Goal: Information Seeking & Learning: Check status

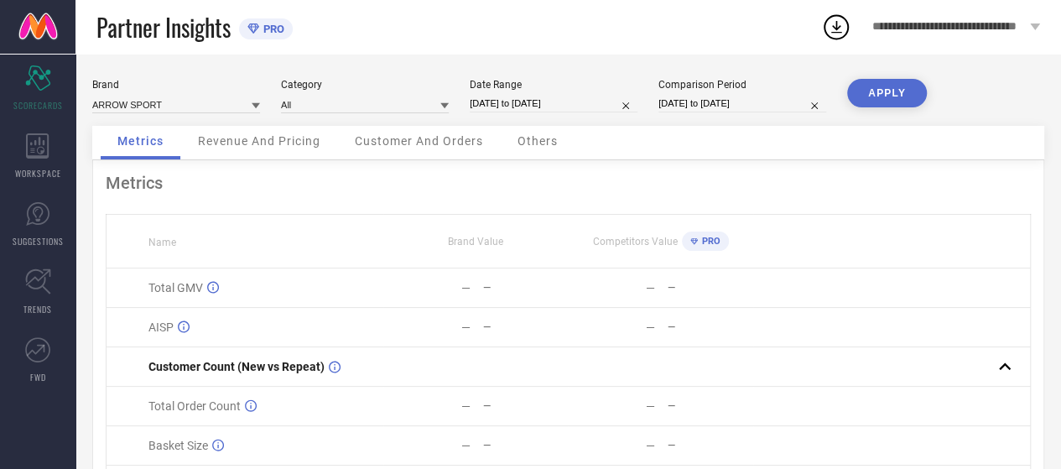
click at [26, 163] on div "WORKSPACE" at bounding box center [37, 155] width 75 height 67
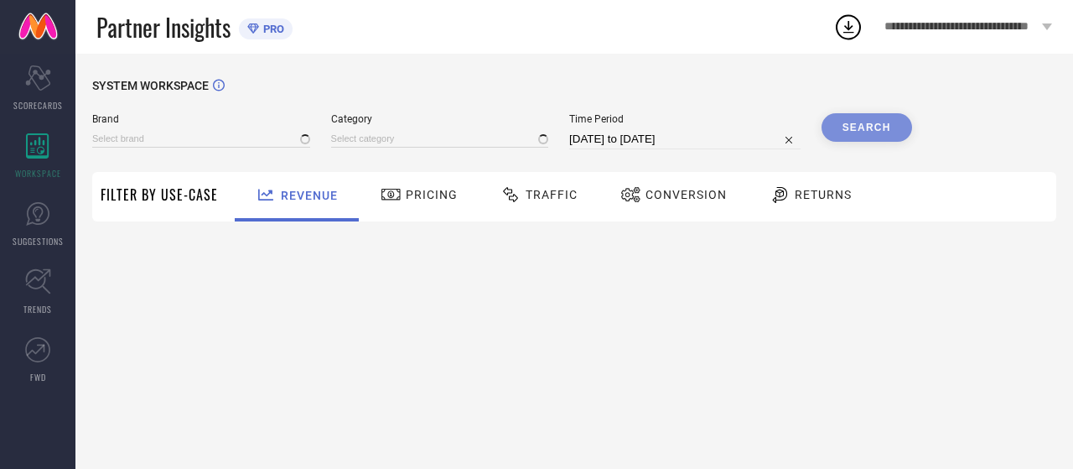
type input "ARROW SPORT"
type input "All"
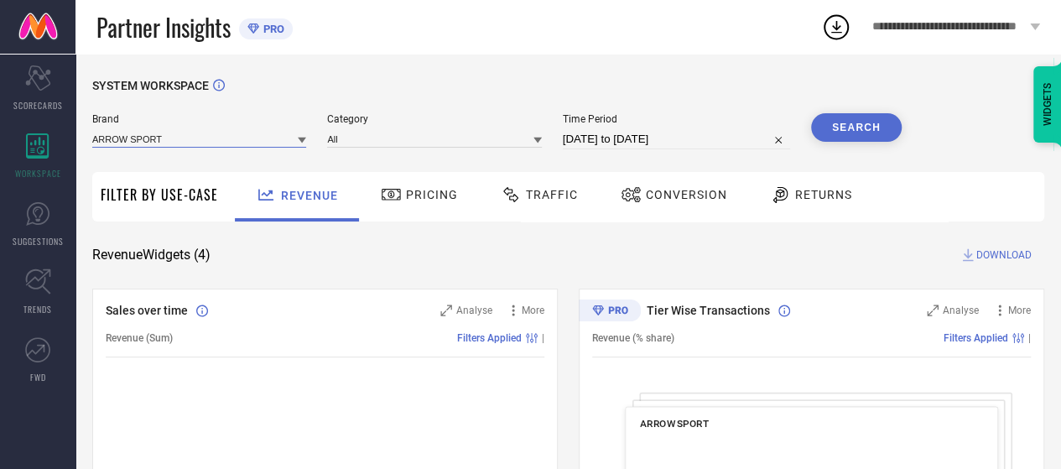
click at [226, 143] on input at bounding box center [199, 139] width 214 height 18
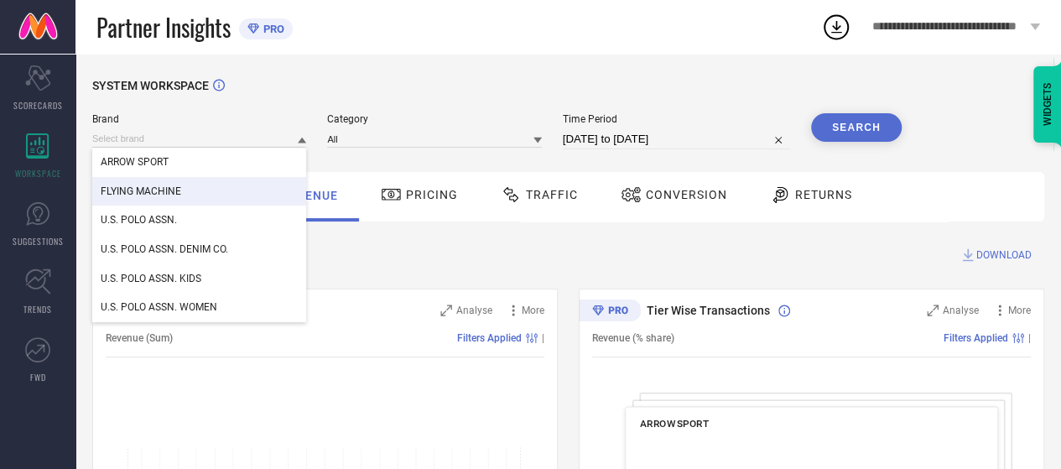
click at [218, 197] on div "FLYING MACHINE" at bounding box center [199, 191] width 214 height 29
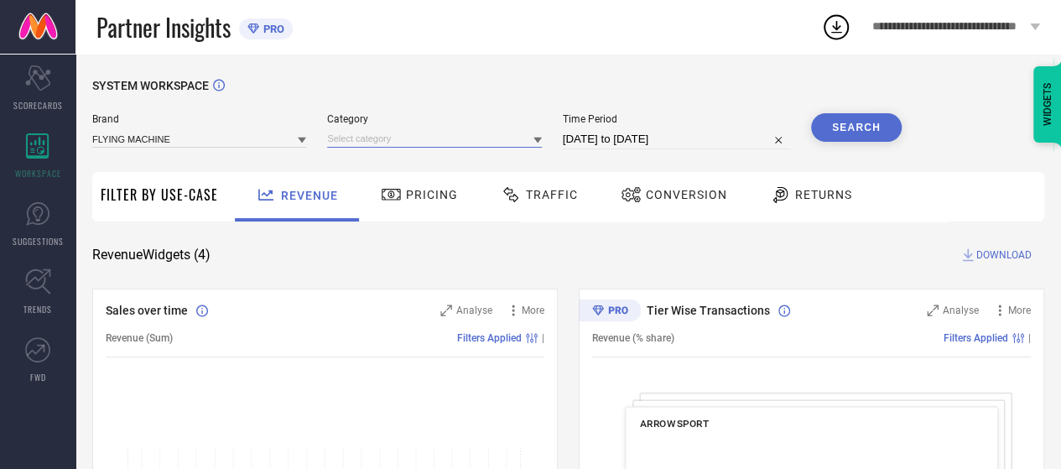
click at [352, 142] on input at bounding box center [434, 139] width 214 height 18
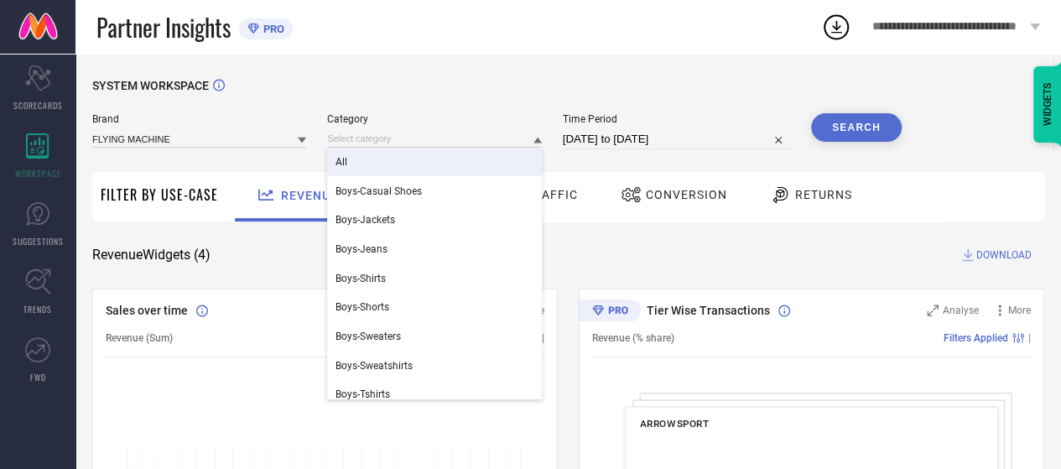
click at [361, 158] on div "All" at bounding box center [434, 162] width 214 height 29
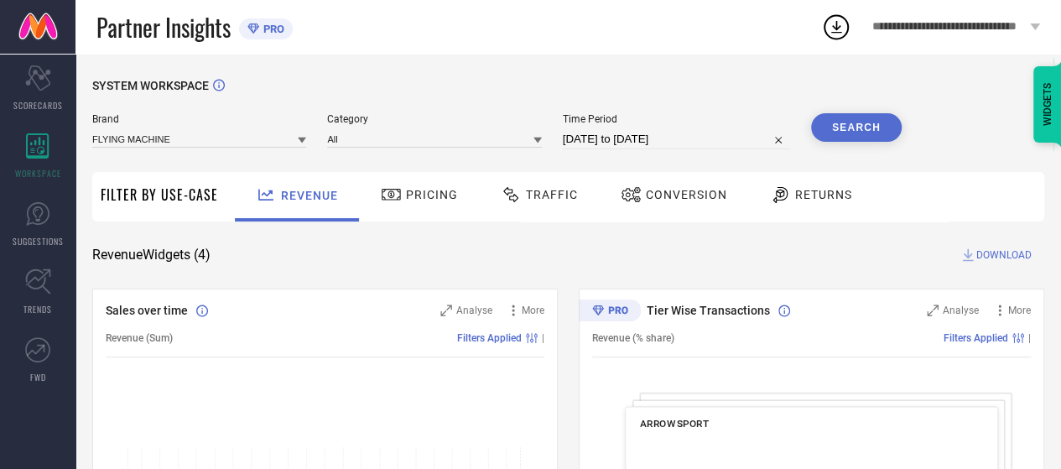
click at [625, 139] on input "[DATE] to [DATE]" at bounding box center [676, 139] width 227 height 20
select select "6"
select select "2025"
select select "7"
select select "2025"
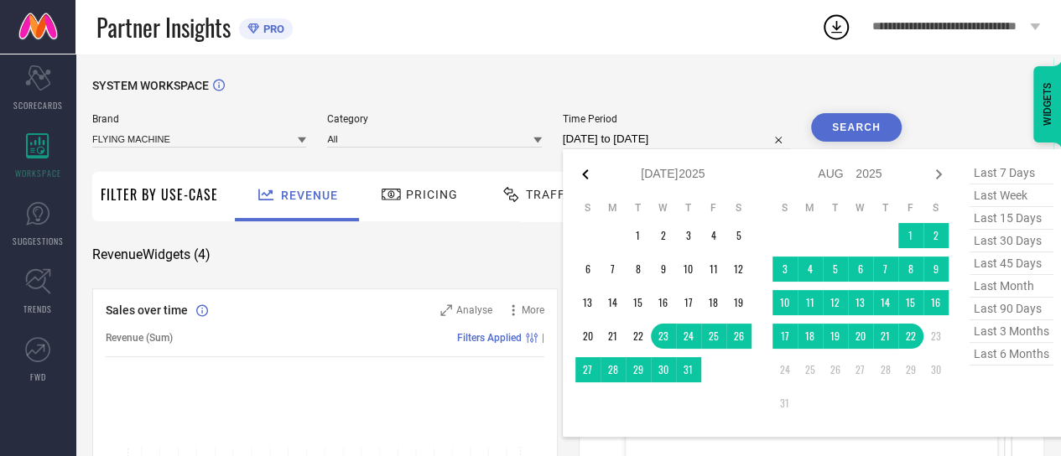
click at [589, 172] on icon at bounding box center [585, 174] width 20 height 20
select select "5"
select select "2025"
select select "6"
select select "2025"
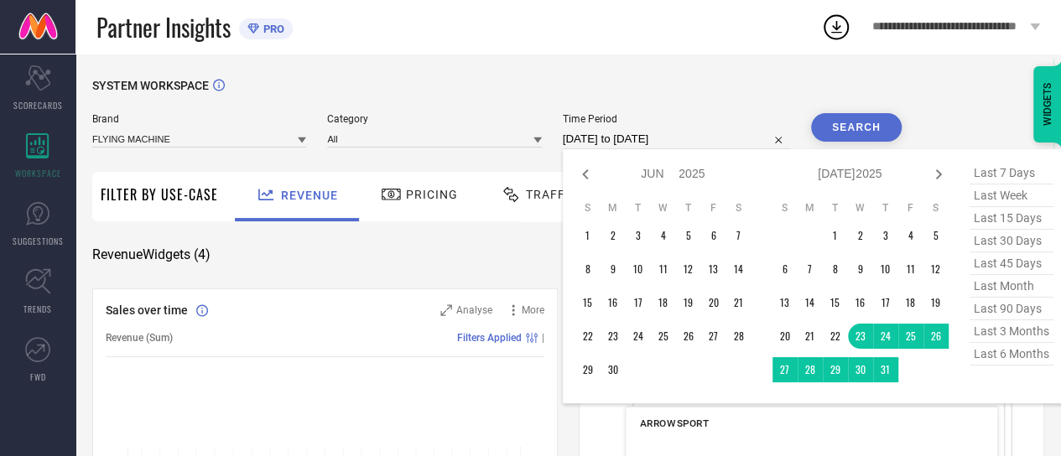
click at [589, 172] on icon at bounding box center [585, 174] width 20 height 20
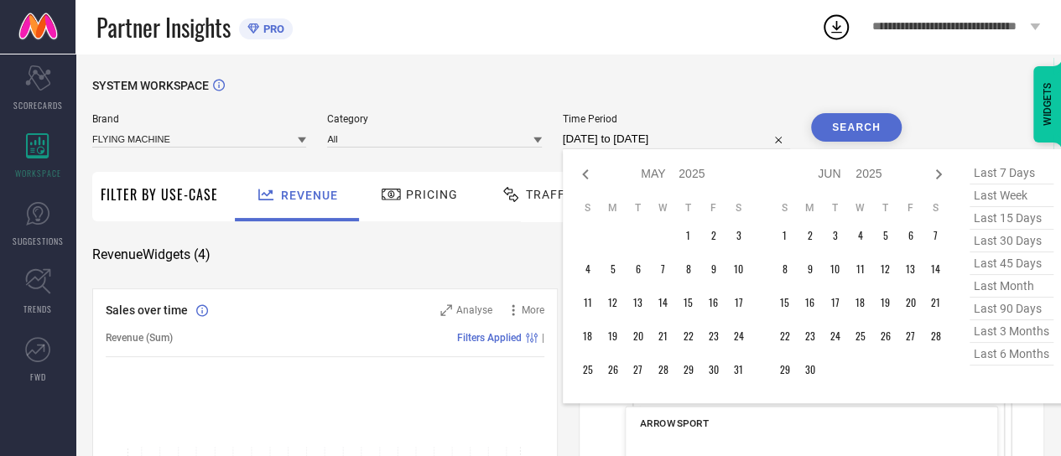
click at [589, 172] on icon at bounding box center [585, 174] width 20 height 20
select select "2"
select select "2025"
select select "3"
select select "2025"
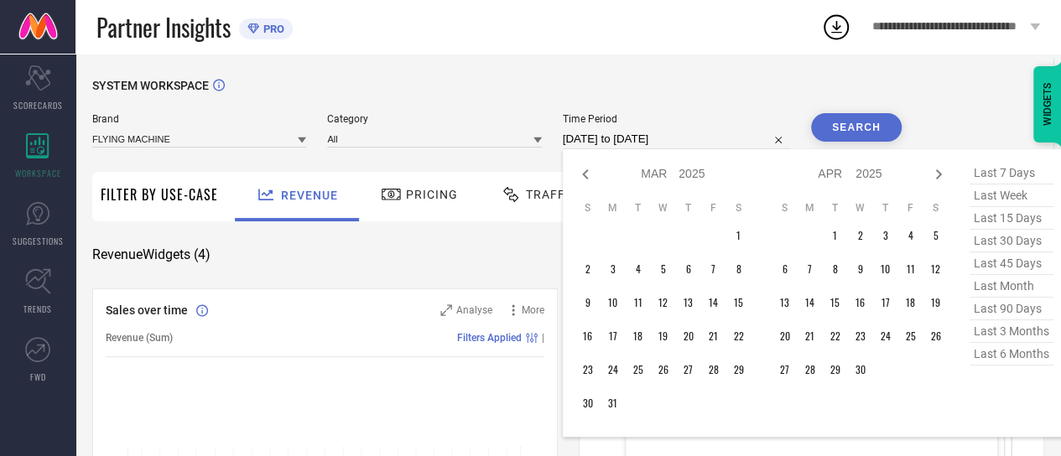
click at [589, 172] on icon at bounding box center [585, 174] width 20 height 20
select select "1"
select select "2025"
select select "2"
select select "2025"
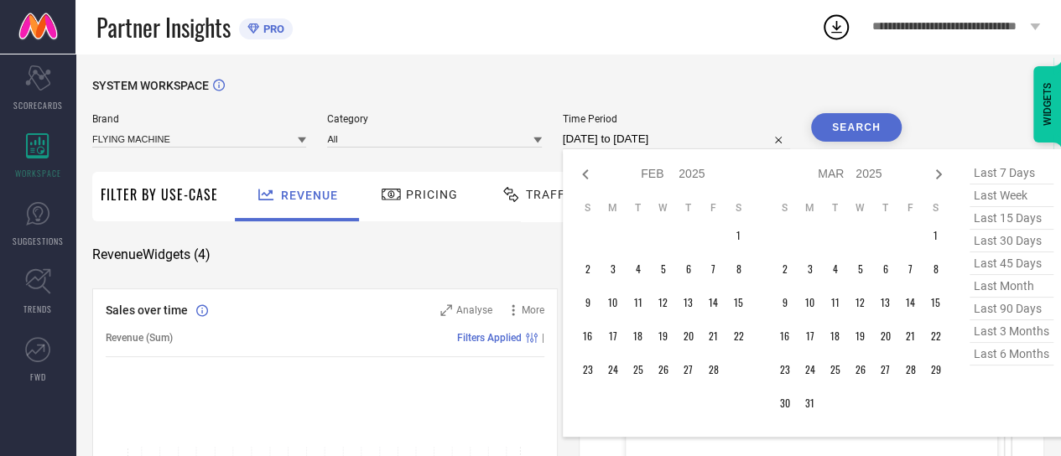
click at [589, 172] on icon at bounding box center [585, 174] width 20 height 20
select select "2025"
select select "1"
select select "2025"
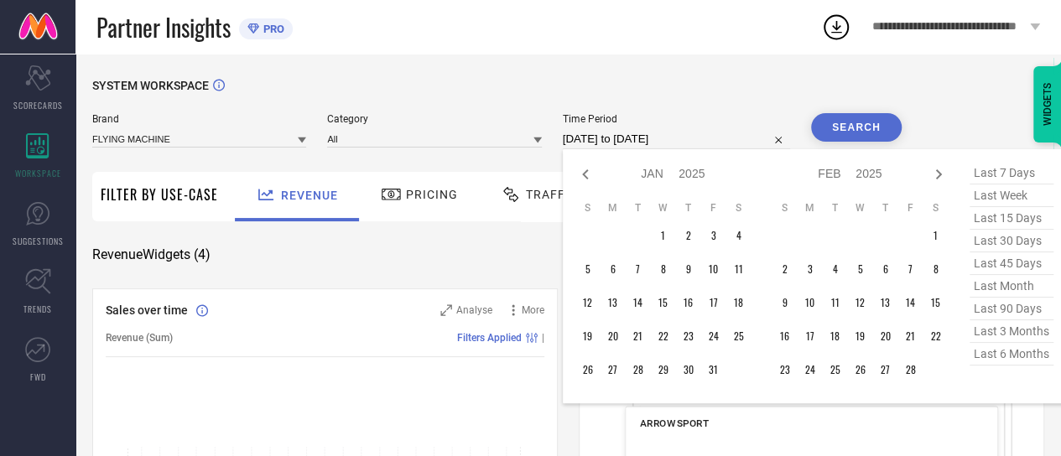
click at [589, 172] on icon at bounding box center [585, 174] width 20 height 20
select select "11"
select select "2024"
select select "2025"
click at [589, 172] on icon at bounding box center [585, 174] width 20 height 20
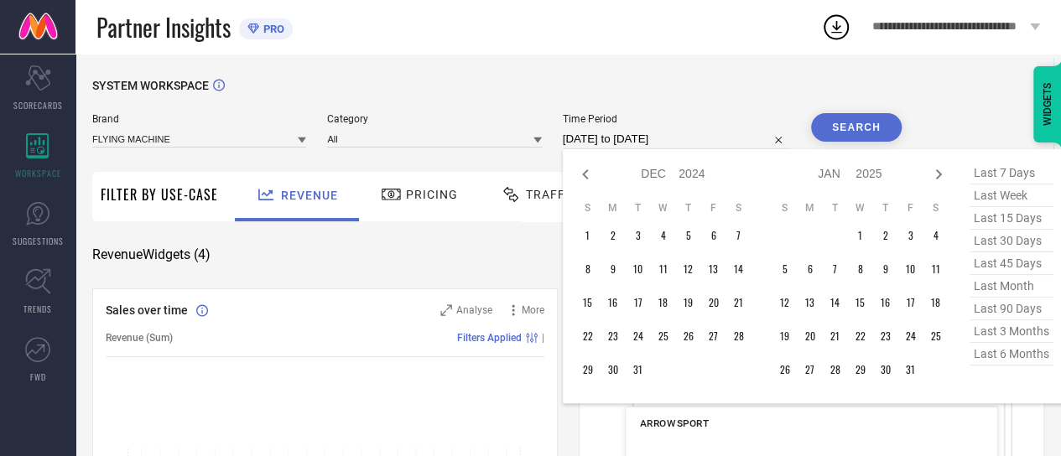
select select "10"
select select "2024"
select select "11"
select select "2024"
click at [589, 172] on icon at bounding box center [585, 174] width 20 height 20
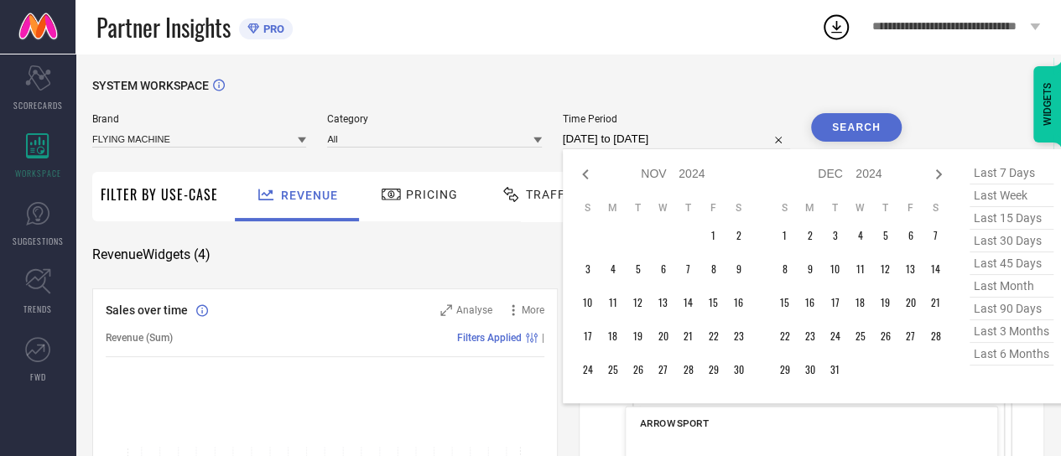
select select "9"
select select "2024"
select select "10"
select select "2024"
click at [589, 172] on icon at bounding box center [585, 174] width 20 height 20
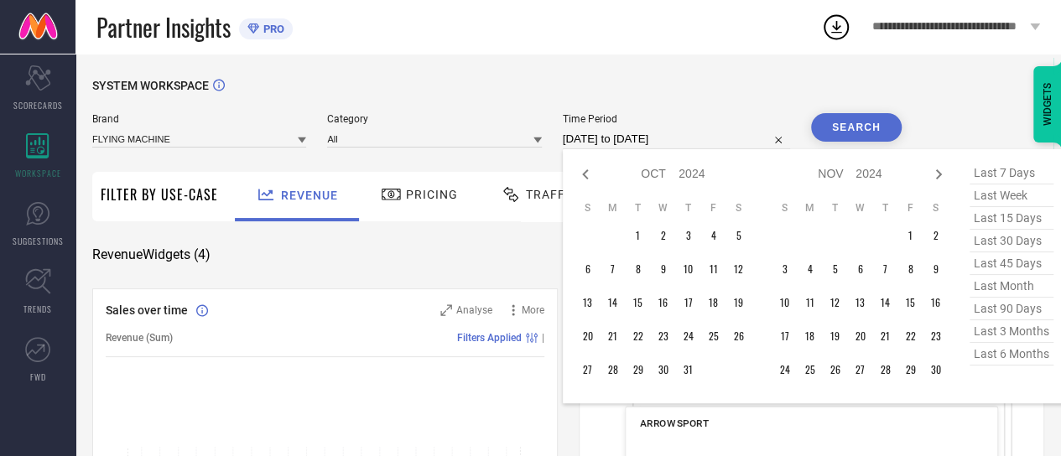
select select "8"
select select "2024"
select select "9"
select select "2024"
click at [589, 172] on icon at bounding box center [585, 174] width 20 height 20
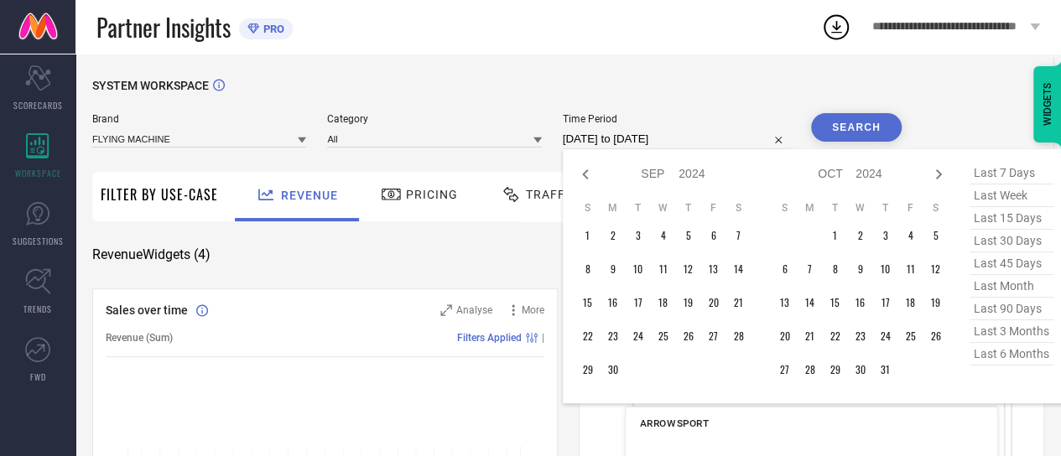
select select "7"
select select "2024"
select select "8"
select select "2024"
click at [589, 172] on icon at bounding box center [585, 174] width 20 height 20
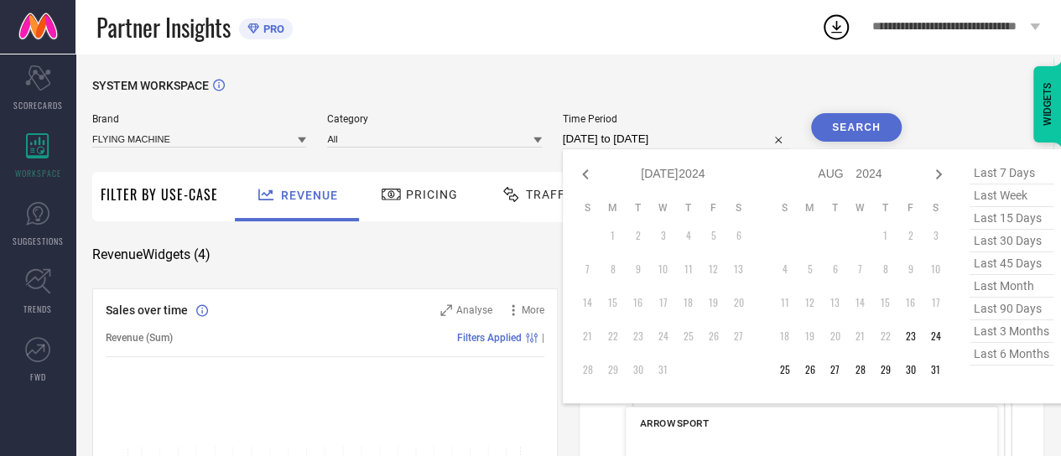
click at [589, 172] on icon at bounding box center [585, 174] width 20 height 20
select select "5"
select select "2024"
select select "6"
select select "2024"
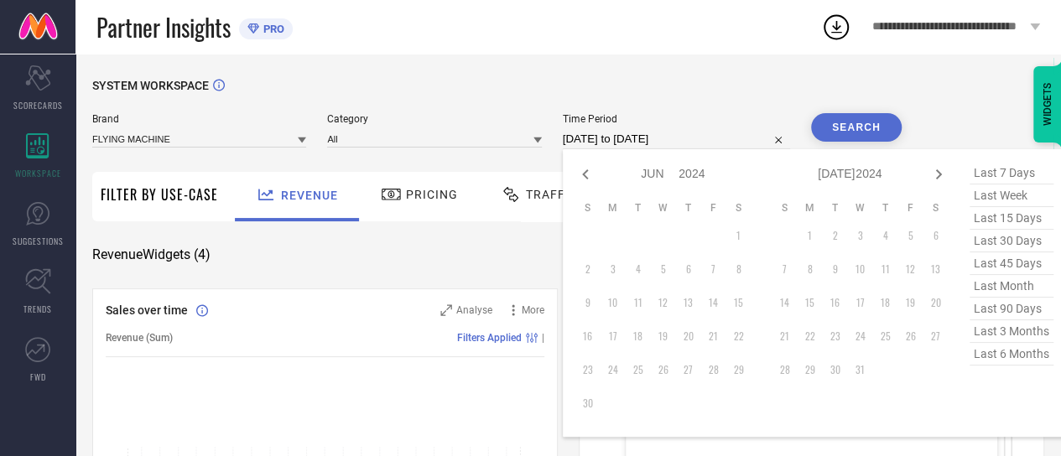
click at [589, 172] on icon at bounding box center [585, 174] width 20 height 20
select select "4"
select select "2024"
select select "5"
select select "2024"
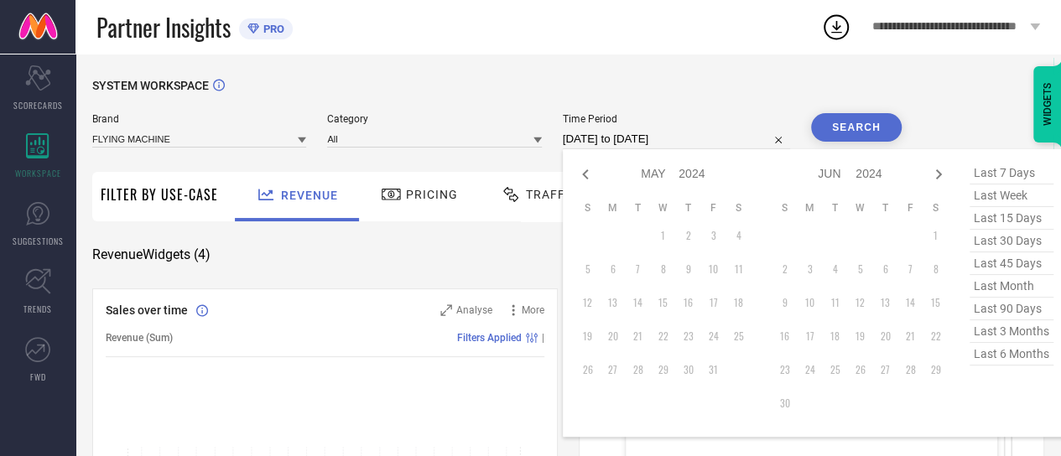
click at [589, 172] on icon at bounding box center [585, 174] width 20 height 20
select select "3"
select select "2024"
select select "4"
select select "2024"
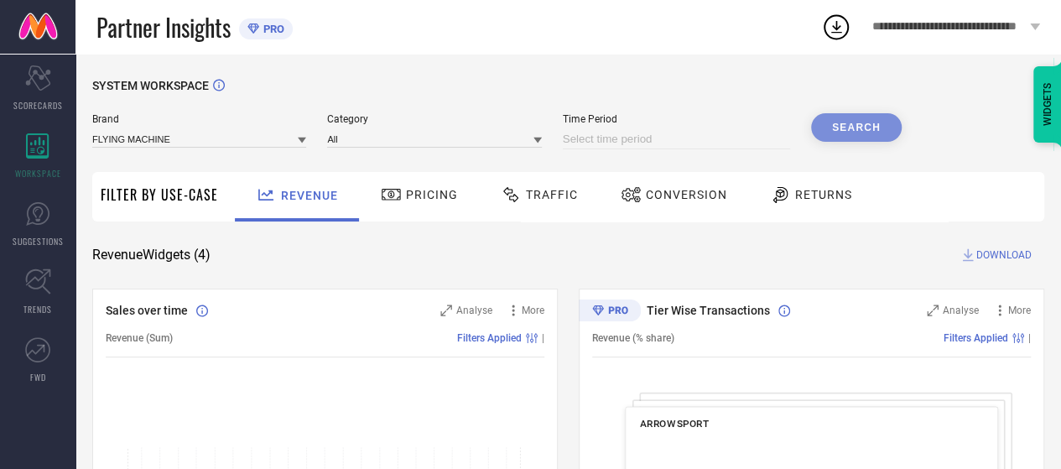
click at [978, 22] on span "**********" at bounding box center [948, 27] width 153 height 14
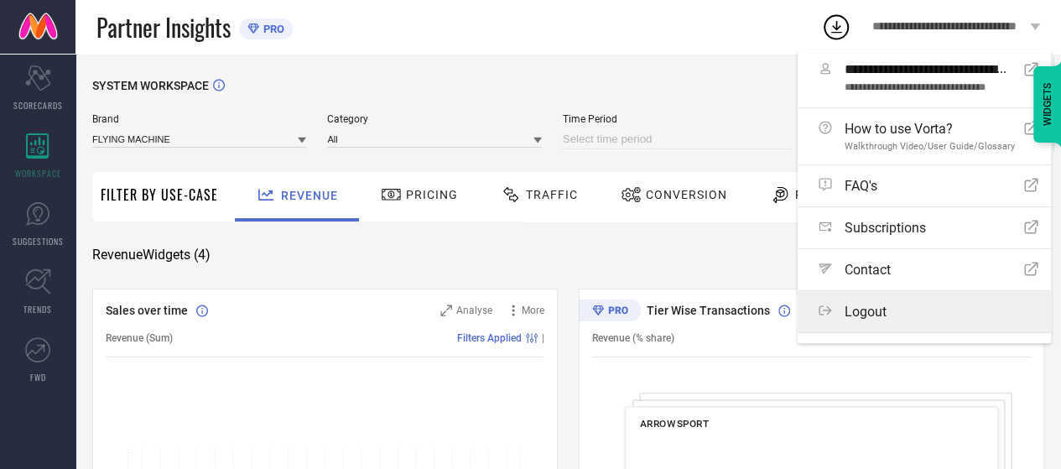
click at [896, 309] on div "Logout" at bounding box center [928, 312] width 220 height 16
click at [0, 0] on button "Logout" at bounding box center [0, 0] width 0 height 0
